Goal: Task Accomplishment & Management: Complete application form

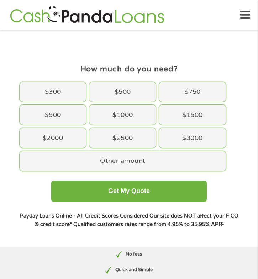
click at [242, 18] on icon at bounding box center [245, 14] width 10 height 17
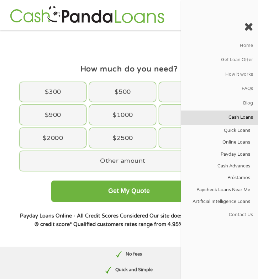
click at [234, 111] on link "Cash Loans" at bounding box center [219, 118] width 77 height 14
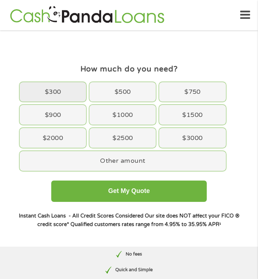
click at [54, 93] on div "$300" at bounding box center [53, 92] width 67 height 20
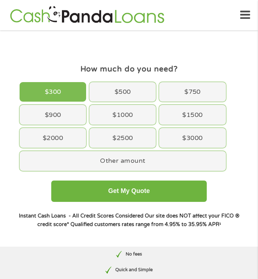
click at [82, 171] on div "$300 $500 $750 $900 $1000 $1500 $2000 $2500 $3000 Other amount" at bounding box center [129, 126] width 222 height 92
click at [82, 164] on div "Other amount" at bounding box center [123, 161] width 206 height 20
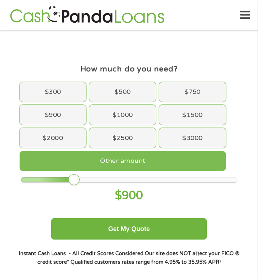
drag, startPoint x: 75, startPoint y: 182, endPoint x: 22, endPoint y: 181, distance: 53.0
click at [22, 181] on div at bounding box center [48, 180] width 54 height 5
click at [21, 181] on div at bounding box center [21, 180] width 0 height 5
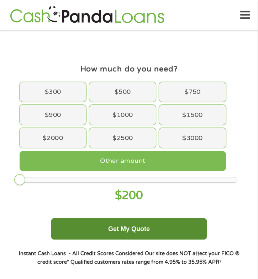
click at [116, 227] on button "Get My Quote" at bounding box center [129, 229] width 156 height 21
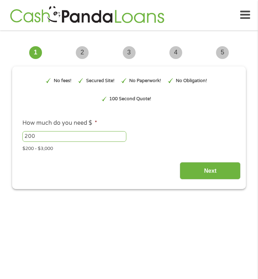
type input "Cj0KCQjwnovFBhDnARIsAO4V7mDsxkZ3_nZpIr0ltbLsgTHtLo_HSYcXZMkRh-CDx7VaLR7ltPVLEaM…"
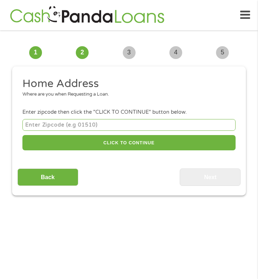
scroll to position [5, 0]
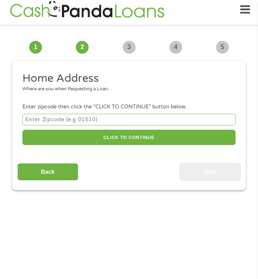
click at [141, 116] on input "number" at bounding box center [128, 120] width 213 height 12
type input "90813"
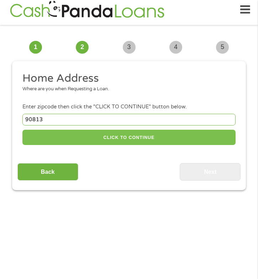
click at [91, 138] on button "CLICK TO CONTINUE" at bounding box center [128, 137] width 213 height 15
type input "90813"
type input "Long Beach"
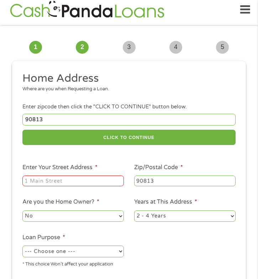
click at [38, 185] on input "Enter Your Street Address *" at bounding box center [72, 181] width 101 height 11
type input "1424 Cherry Avenue, 4"
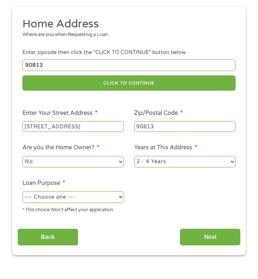
scroll to position [66, 0]
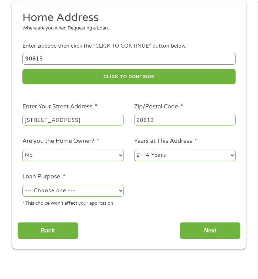
click at [86, 193] on select "--- Choose one --- Pay Bills Debt Consolidation Home Improvement Major Purchase…" at bounding box center [72, 190] width 101 height 11
select select "debtconsolidation"
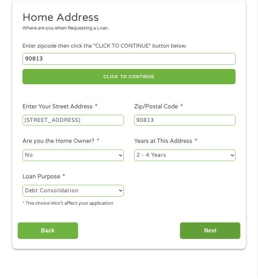
click at [195, 232] on input "Next" at bounding box center [210, 230] width 61 height 17
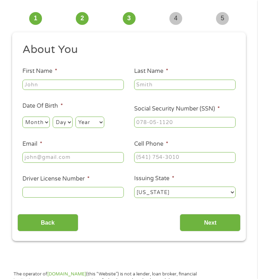
scroll to position [5, 0]
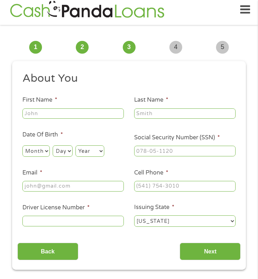
click at [98, 118] on input "First Name *" at bounding box center [72, 114] width 101 height 11
type input "Rossie"
type input "Kao"
type input "rossiekao@yahoo.com"
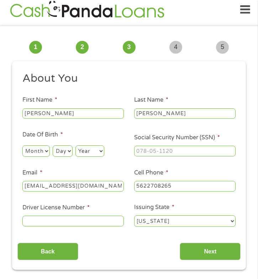
type input "(562) 270-8265"
click at [61, 189] on input "rossiekao@yahoo.com" at bounding box center [72, 186] width 101 height 11
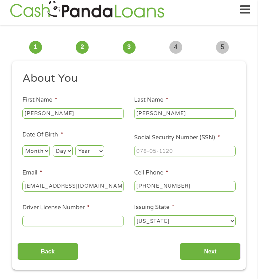
type input "rossiekao@icloud.com"
click at [80, 222] on input "Driver License Number *" at bounding box center [72, 221] width 101 height 11
type input "y4196088"
click at [191, 256] on input "Next" at bounding box center [210, 251] width 61 height 17
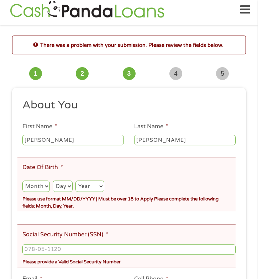
click at [26, 186] on select "Month 1 2 3 4 5 6 7 8 9 10 11 12" at bounding box center [35, 186] width 27 height 11
select select "5"
click at [61, 189] on select "Day 1 2 3 4 5 6 7 8 9 10 11 12 13 14 15 16 17 18 19 20 21 22 23 24 25 26 27 28 …" at bounding box center [63, 186] width 20 height 11
select select "22"
click at [89, 192] on select "Year 2007 2006 2005 2004 2003 2002 2001 2000 1999 1998 1997 1996 1995 1994 1993…" at bounding box center [89, 186] width 29 height 11
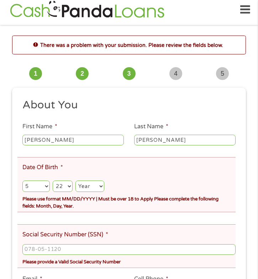
select select "1998"
click at [58, 250] on input "___-__-____" at bounding box center [128, 250] width 213 height 11
type input "611-06-7799"
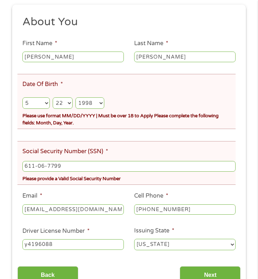
scroll to position [96, 0]
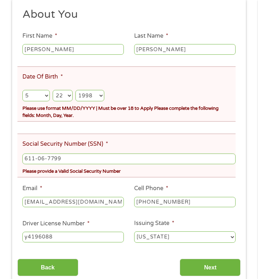
click at [68, 187] on li "Email * rossiekao@icloud.com" at bounding box center [73, 196] width 112 height 24
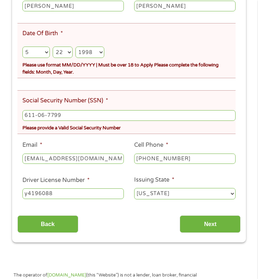
scroll to position [148, 0]
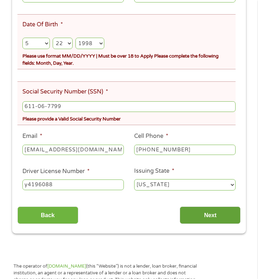
click at [205, 217] on input "Next" at bounding box center [210, 215] width 61 height 17
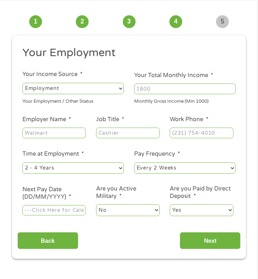
scroll to position [5, 0]
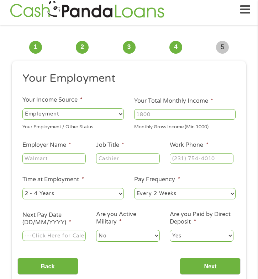
click at [104, 113] on select "--- Choose one --- Employment Self Employed Benefits" at bounding box center [72, 114] width 101 height 11
select select "selfEmployed"
click at [143, 115] on input "Your Total Monthly Income *" at bounding box center [184, 114] width 101 height 11
type input "1000"
click at [48, 156] on input "Employer Name *" at bounding box center [53, 158] width 63 height 11
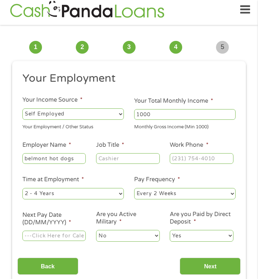
type input "belmont hot dogs"
click at [107, 162] on input "Job Title *" at bounding box center [127, 158] width 63 height 11
type input "cook"
click at [177, 159] on input "(___) ___-____" at bounding box center [201, 158] width 63 height 11
type input "(562) 270-8265"
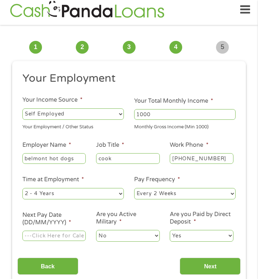
click at [56, 196] on select "--- Choose one --- 1 Year or less 1 - 2 Years 2 - 4 Years Over 4 Years" at bounding box center [72, 193] width 101 height 11
select select "24months"
click at [152, 189] on select "--- Choose one --- Every 2 Weeks Every Week Monthly Semi-Monthly" at bounding box center [184, 193] width 101 height 11
select select "monthly"
click at [64, 242] on input "Next Pay Date (DD/MM/YYYY) *" at bounding box center [53, 236] width 63 height 11
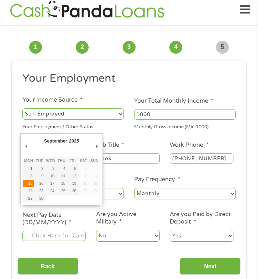
type input "15/09/2025"
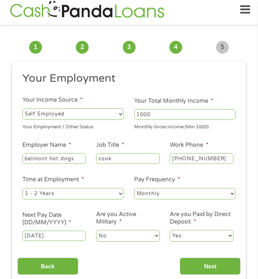
click at [179, 239] on select "Yes No" at bounding box center [201, 235] width 63 height 11
select select "0"
click at [196, 270] on input "Next" at bounding box center [210, 266] width 61 height 17
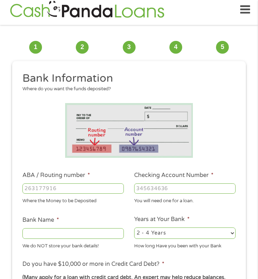
click at [90, 190] on input "ABA / Routing number *" at bounding box center [72, 189] width 101 height 11
type input "322271627"
type input "JP MORGAN CHASE BANK NA"
type input "322271627"
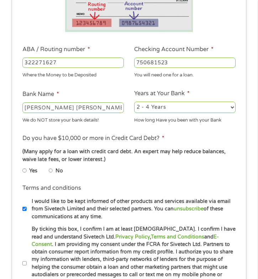
scroll to position [137, 0]
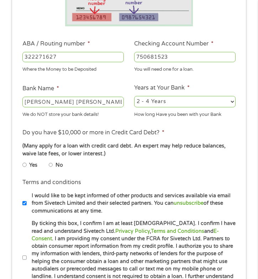
type input "750681523"
click at [26, 166] on input "Yes" at bounding box center [24, 165] width 4 height 9
radio input "true"
click at [166, 104] on select "2 - 4 Years 6 - 12 Months 1 - 2 Years Over 4 Years" at bounding box center [184, 101] width 101 height 11
select select "24months"
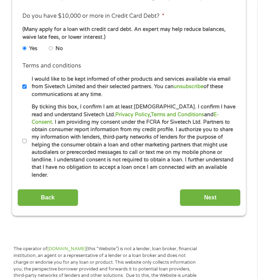
scroll to position [264, 0]
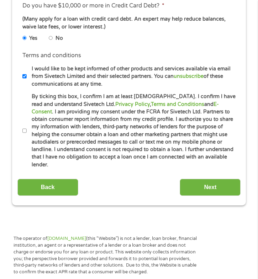
click at [23, 129] on input "By ticking this box, I confirm I am at least 18 years old. I confirm I have rea…" at bounding box center [24, 131] width 4 height 9
checkbox input "true"
click at [209, 183] on input "Next" at bounding box center [210, 187] width 61 height 17
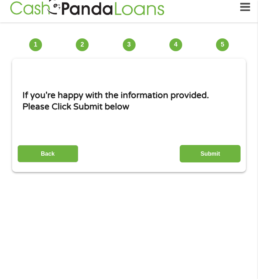
scroll to position [5, 0]
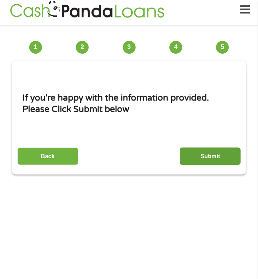
click at [213, 158] on input "Submit" at bounding box center [210, 156] width 61 height 17
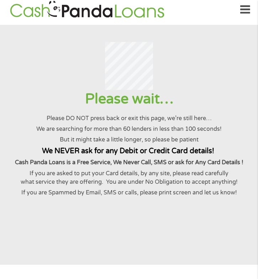
scroll to position [0, 0]
